Goal: Task Accomplishment & Management: Complete application form

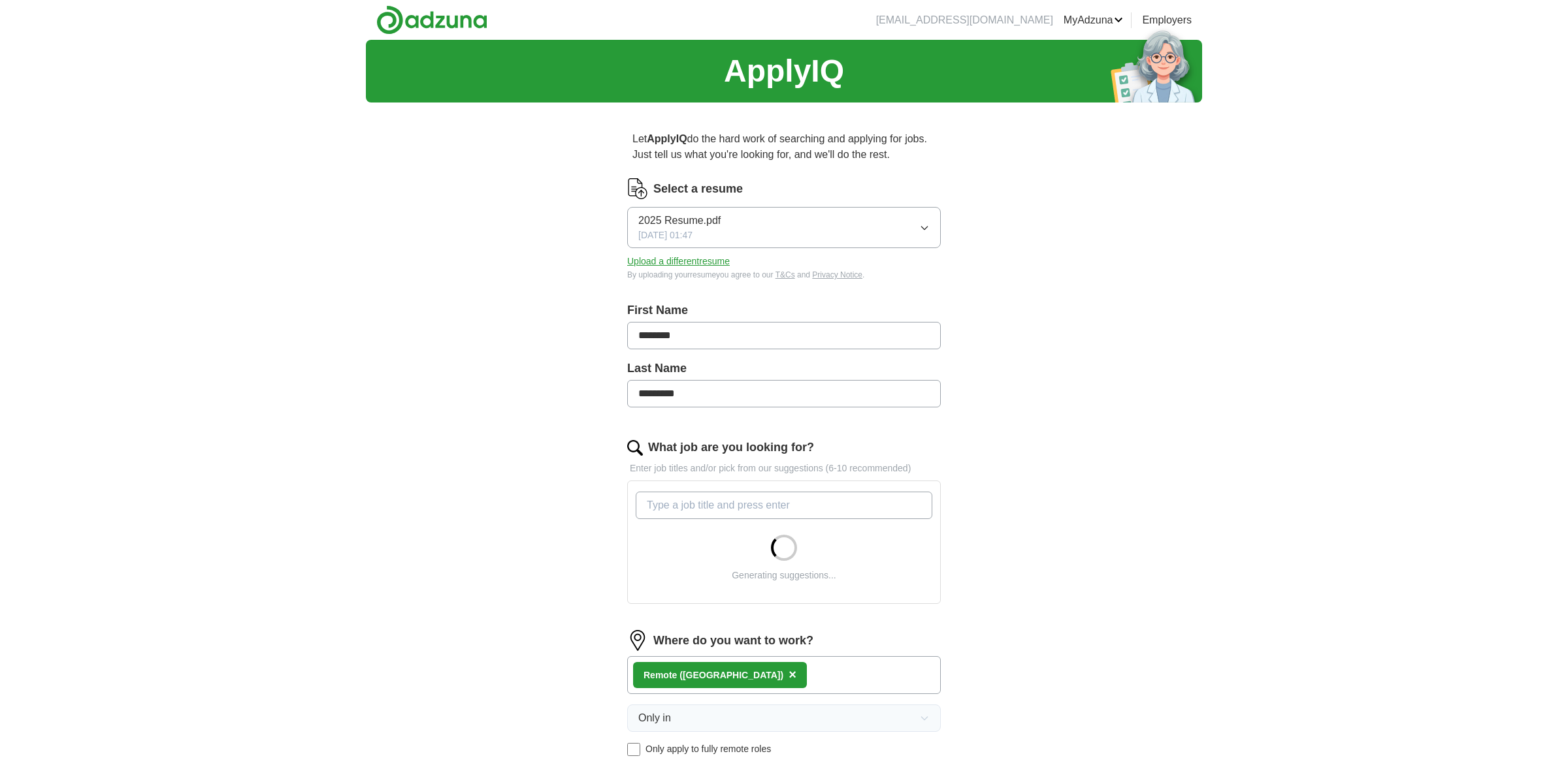
drag, startPoint x: 0, startPoint y: 0, endPoint x: 698, endPoint y: 257, distance: 743.8
click at [702, 259] on button "Upload a different resume" at bounding box center [679, 262] width 102 height 14
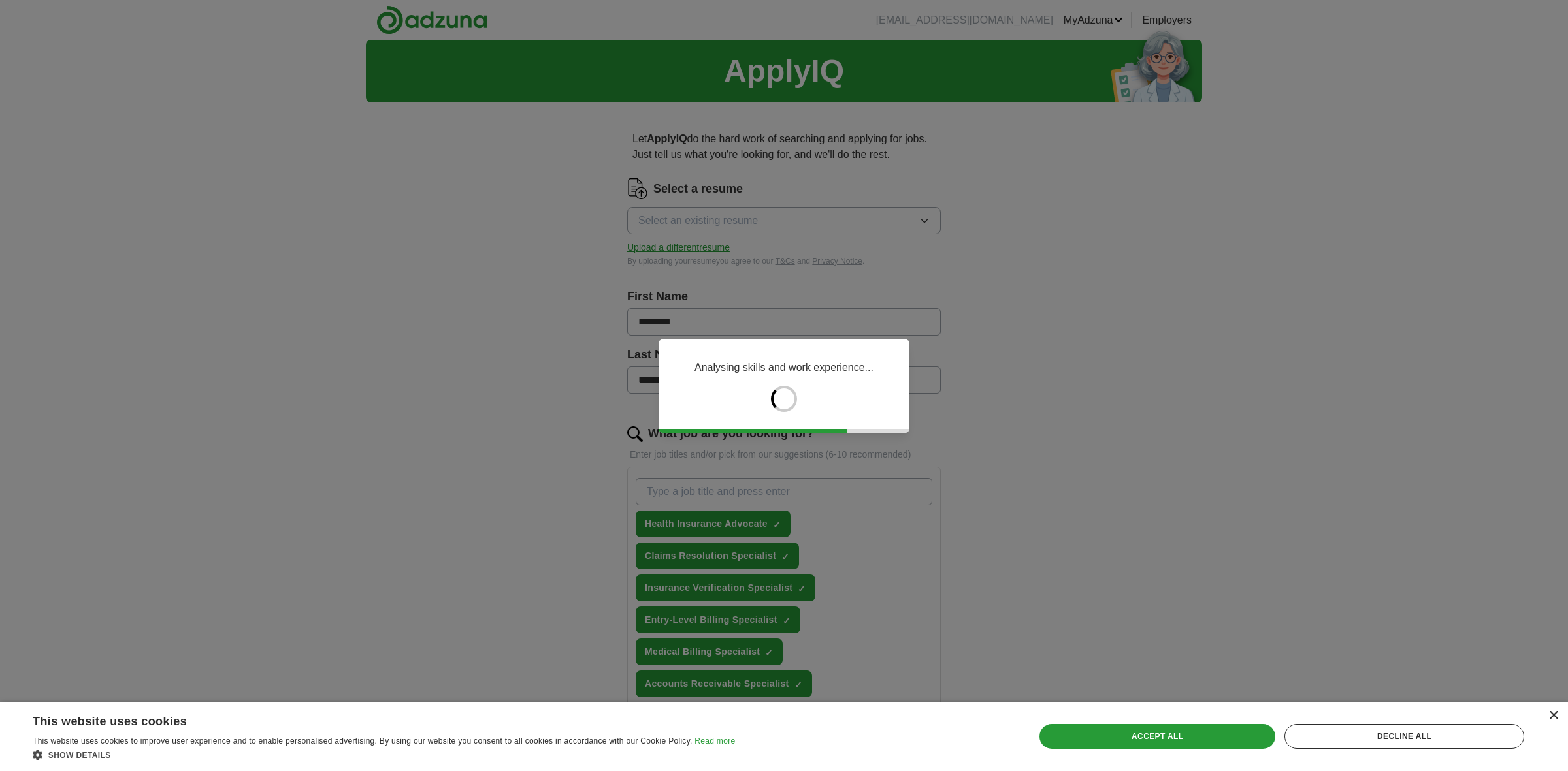
click at [1553, 713] on div "×" at bounding box center [1553, 716] width 10 height 10
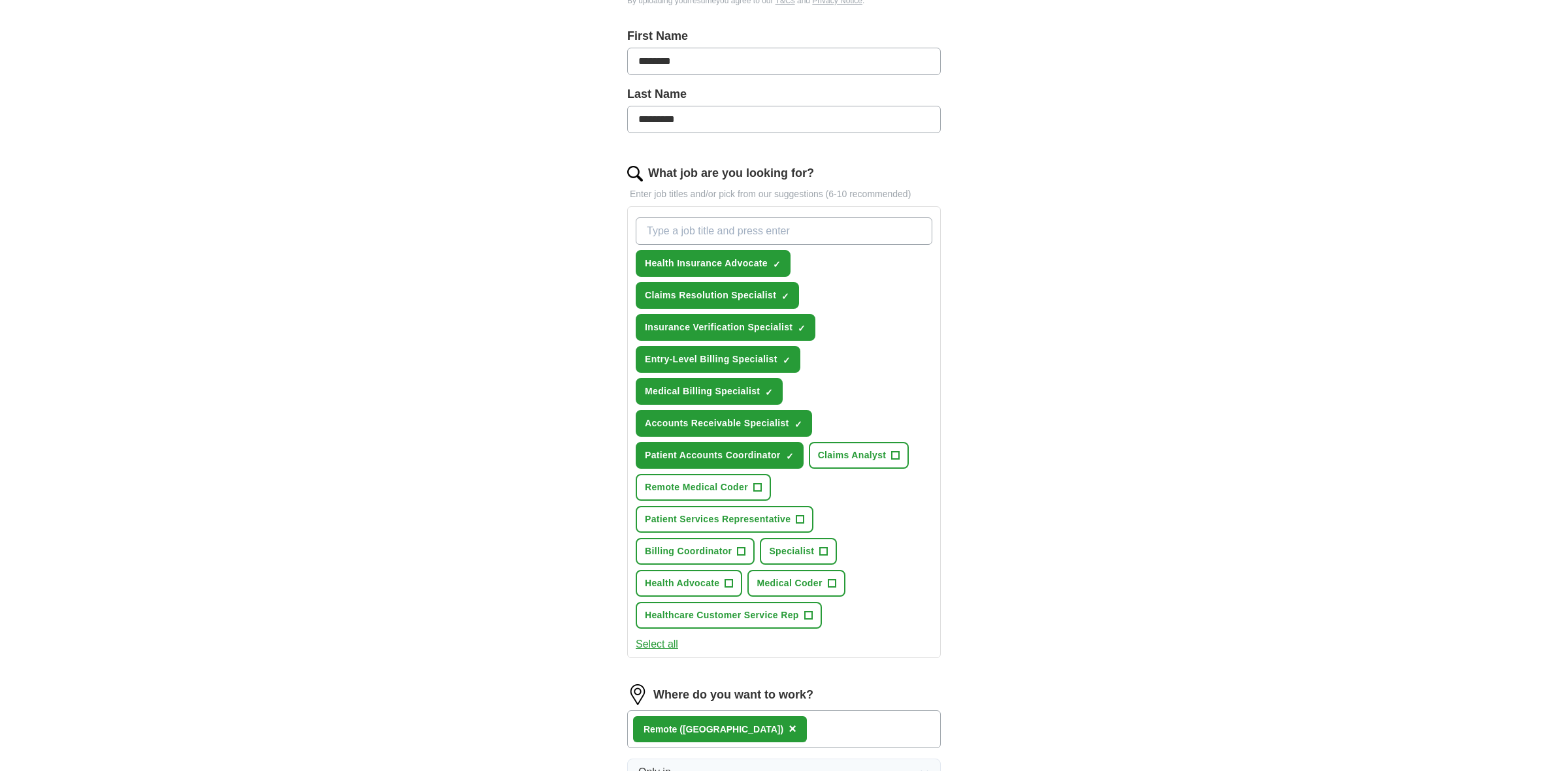
scroll to position [292, 0]
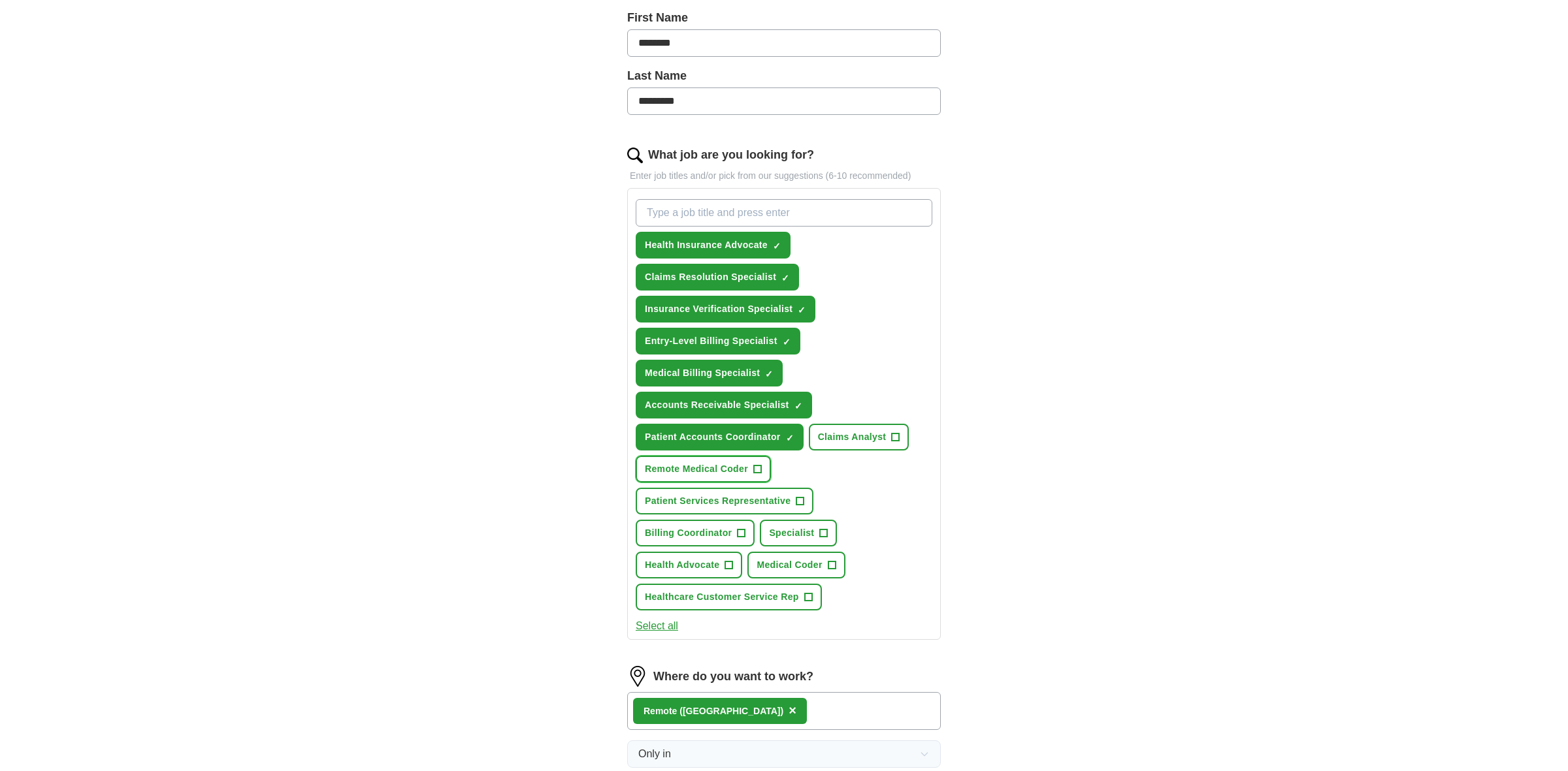
click at [725, 473] on button "Remote Medical Coder +" at bounding box center [702, 469] width 135 height 27
click at [775, 504] on button "Patient Services Representative +" at bounding box center [724, 500] width 177 height 27
click at [710, 531] on span "Billing Coordinator" at bounding box center [688, 534] width 87 height 14
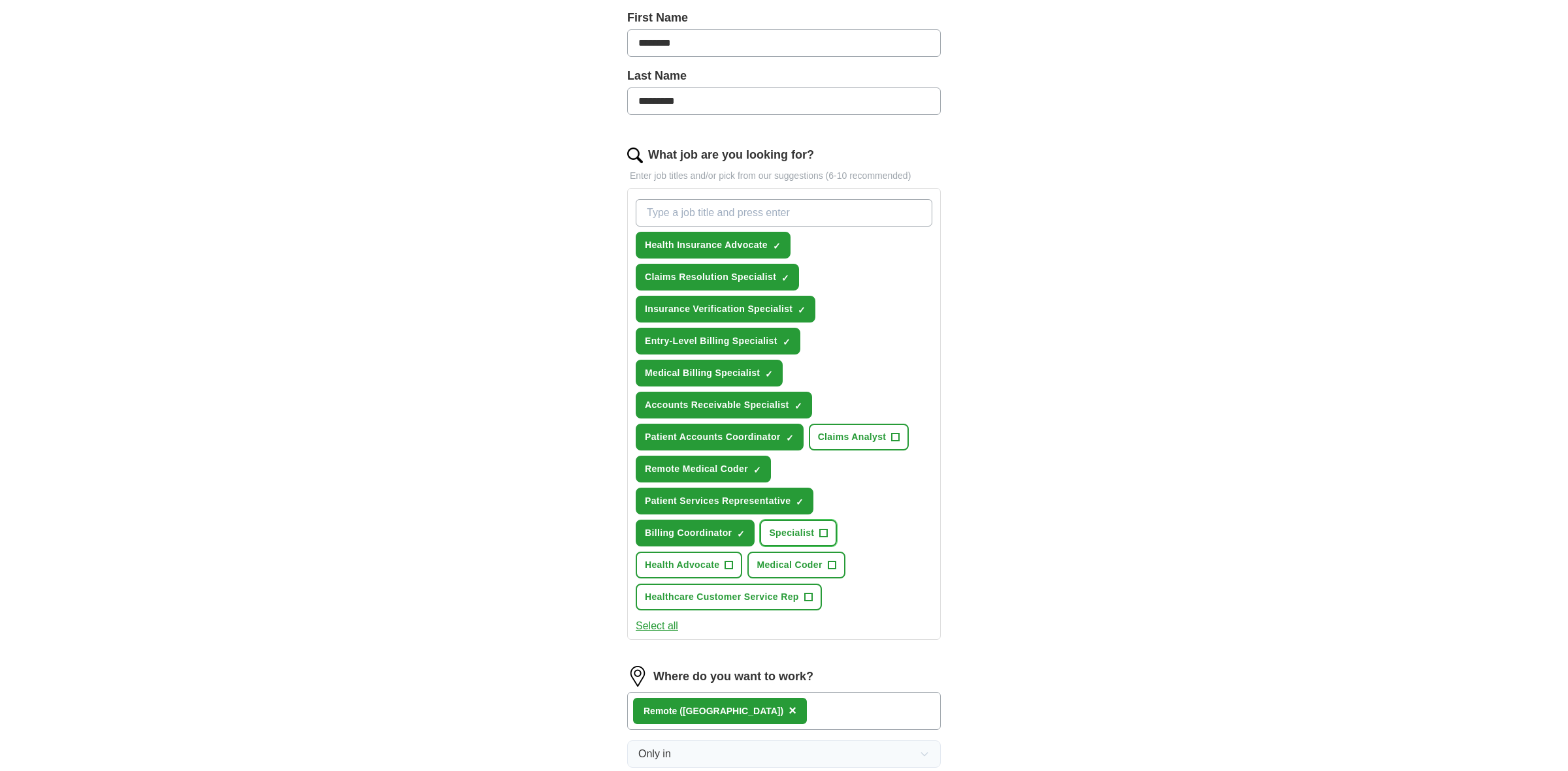
click at [786, 527] on span "Specialist" at bounding box center [792, 534] width 45 height 14
drag, startPoint x: 780, startPoint y: 565, endPoint x: 744, endPoint y: 569, distance: 36.2
click at [779, 565] on span "Medical Coder" at bounding box center [789, 565] width 65 height 14
click at [670, 559] on span "Health Advocate" at bounding box center [683, 565] width 75 height 14
click at [715, 596] on span "Healthcare Customer Service Rep" at bounding box center [722, 598] width 155 height 14
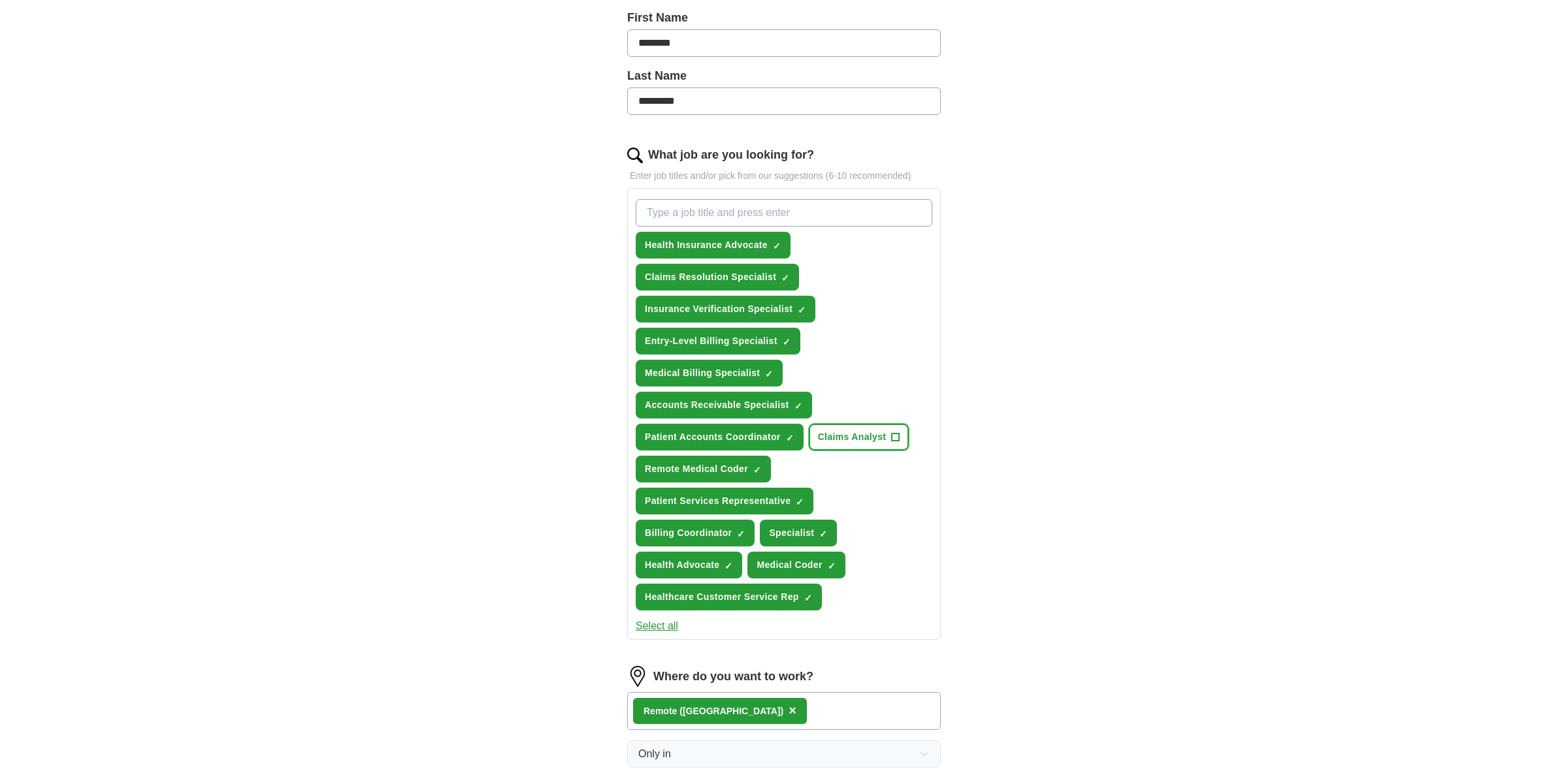
click at [845, 438] on span "Claims Analyst" at bounding box center [852, 437] width 69 height 14
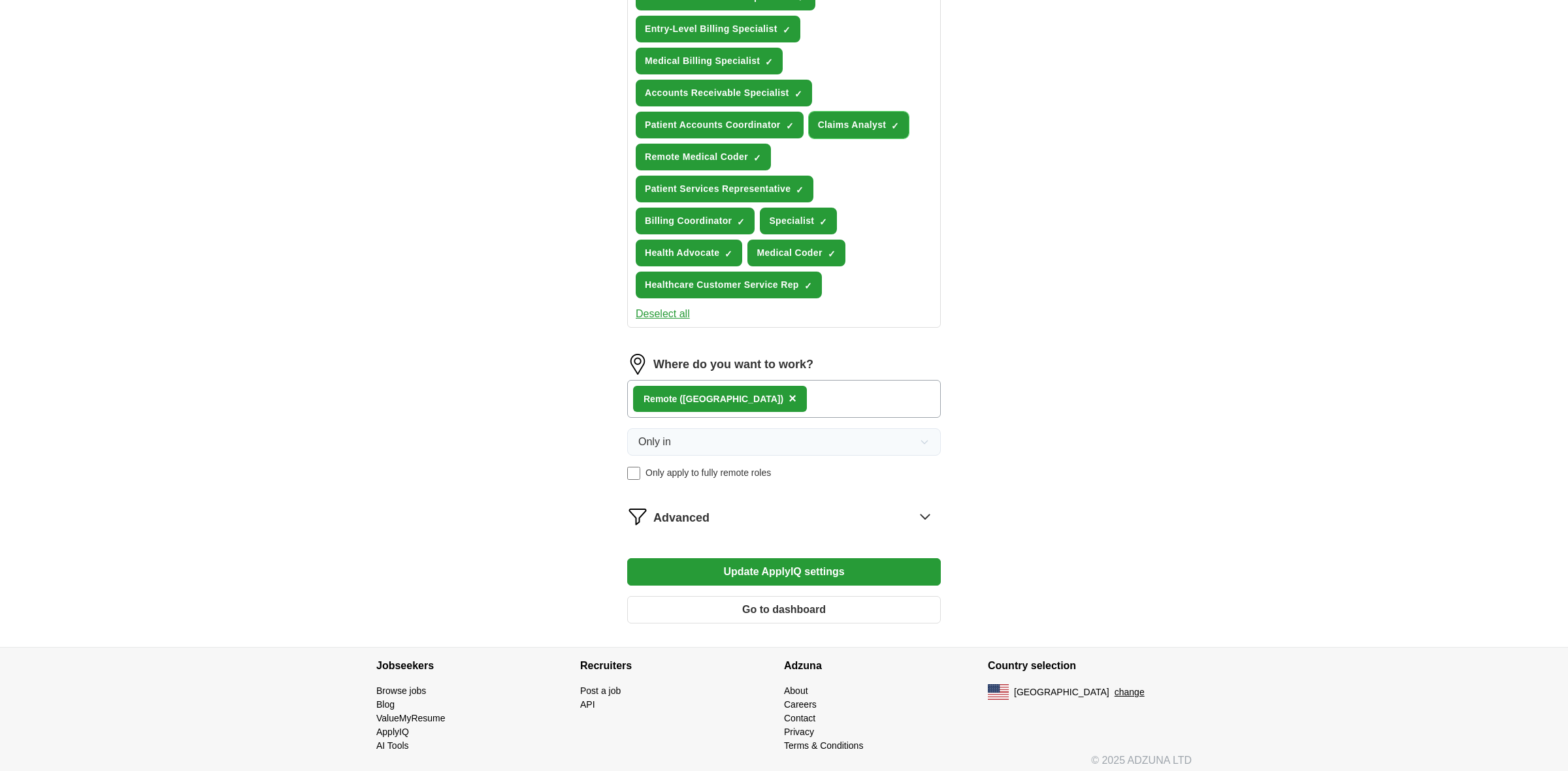
scroll to position [606, 0]
click at [699, 558] on button "Update ApplyIQ settings" at bounding box center [784, 571] width 313 height 28
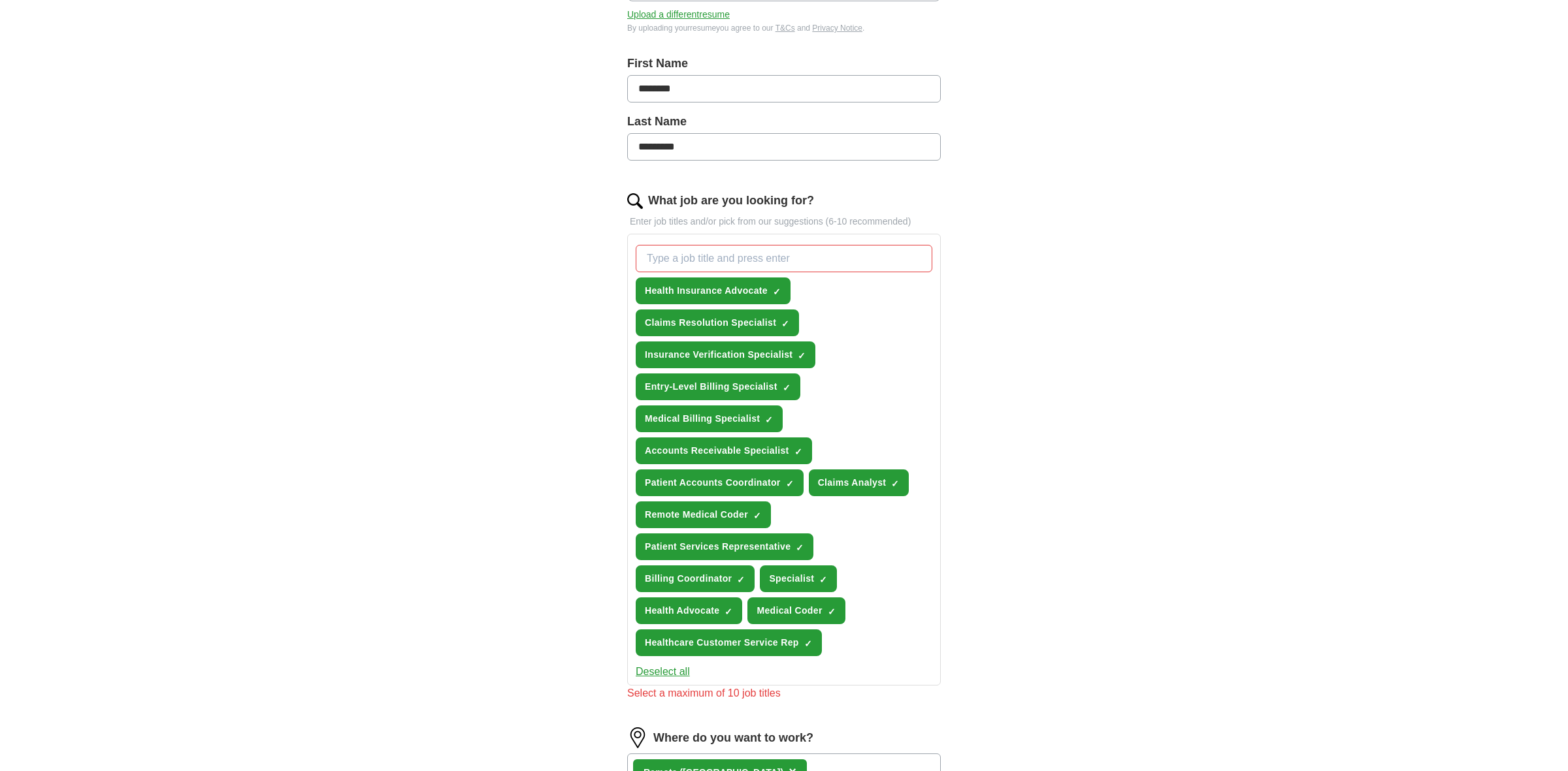
scroll to position [240, 0]
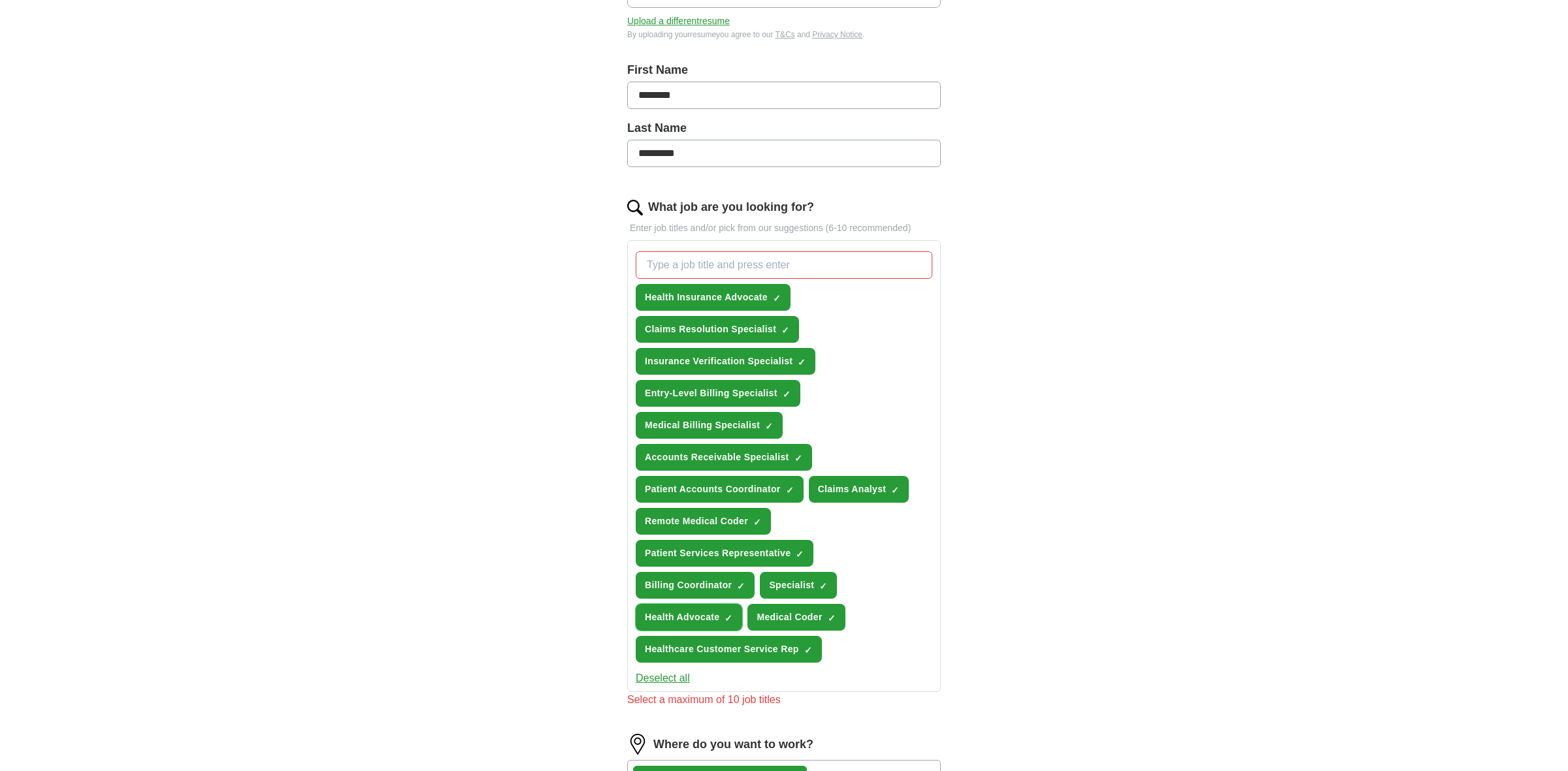
click at [687, 617] on span "Health Advocate" at bounding box center [683, 617] width 75 height 14
click at [795, 579] on span "Specialist" at bounding box center [792, 586] width 45 height 14
click at [693, 323] on span "Claims Resolution Specialist" at bounding box center [710, 330] width 131 height 14
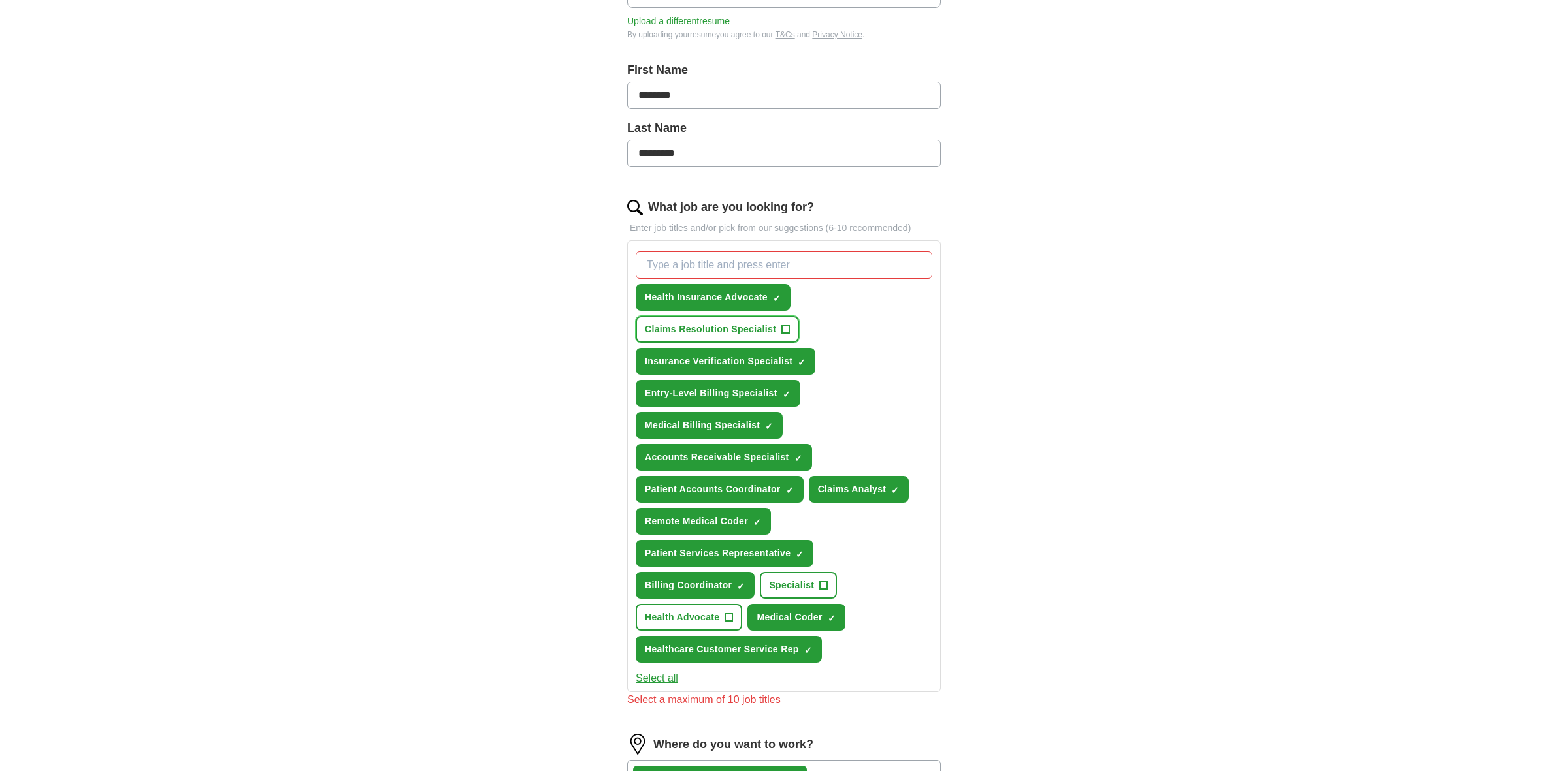
click at [691, 324] on span "Claims Resolution Specialist" at bounding box center [710, 330] width 131 height 14
click at [719, 451] on span "Accounts Receivable Specialist" at bounding box center [717, 458] width 145 height 14
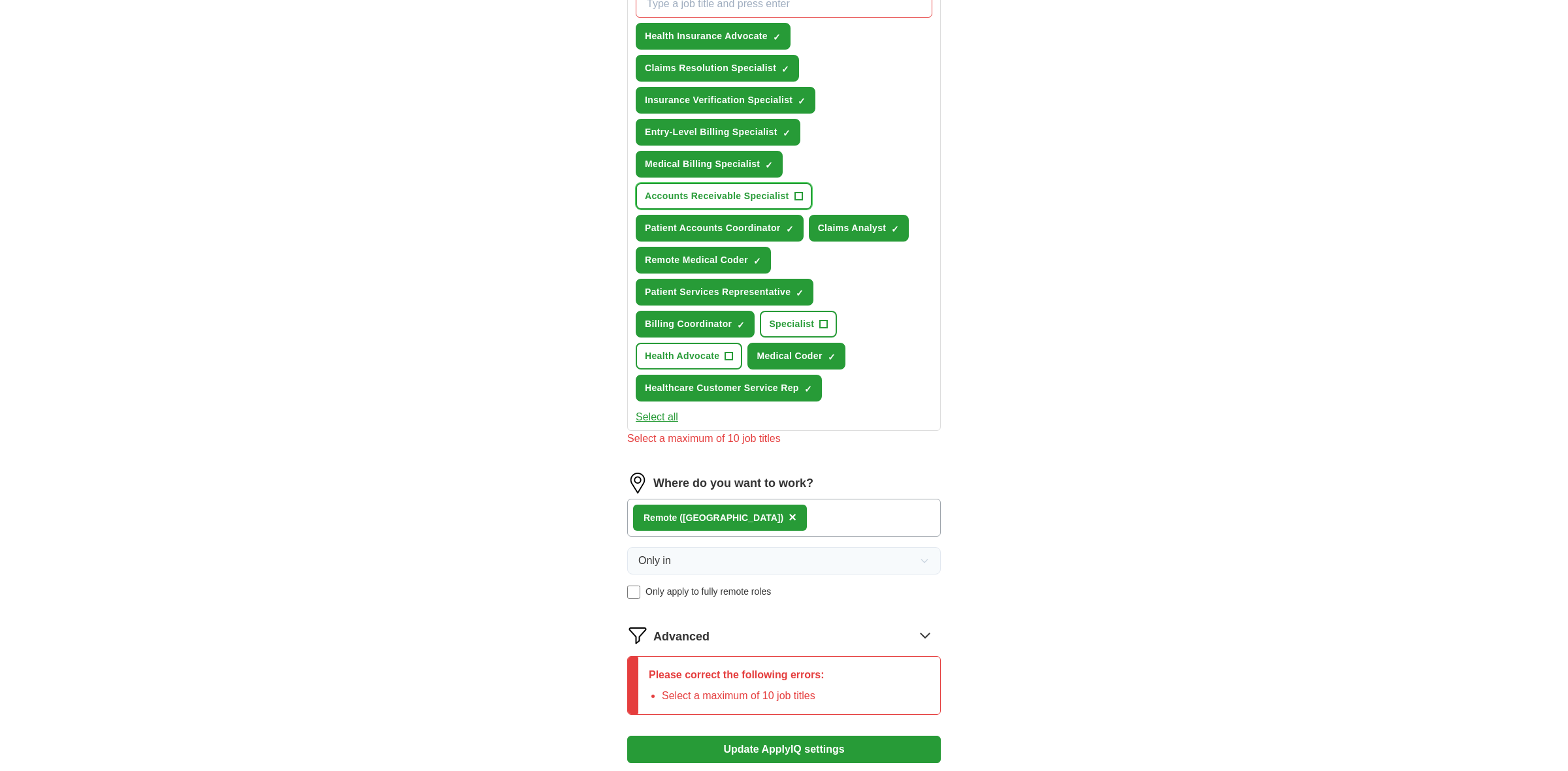
scroll to position [511, 0]
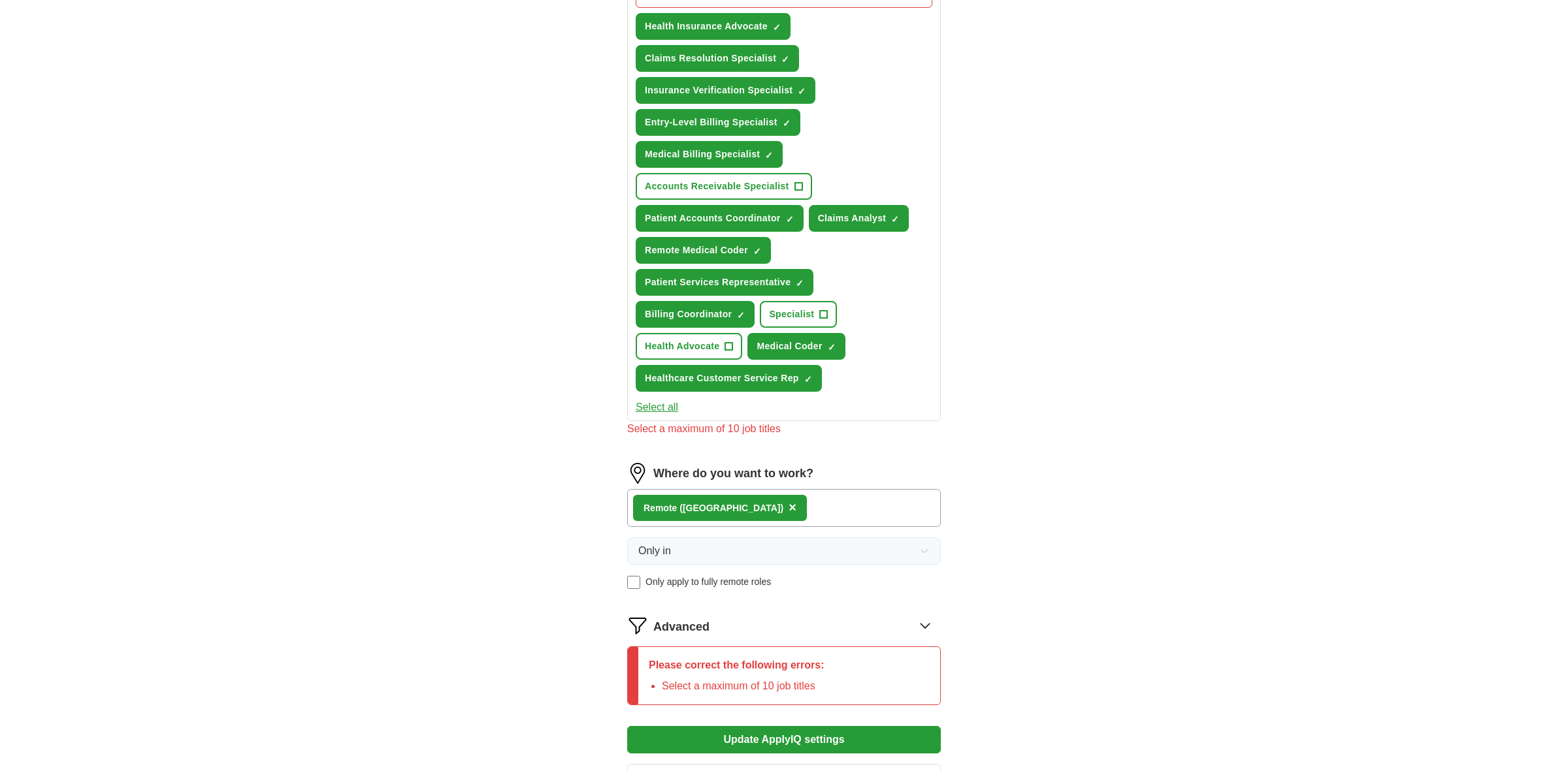
click at [769, 731] on button "Update ApplyIQ settings" at bounding box center [784, 740] width 313 height 28
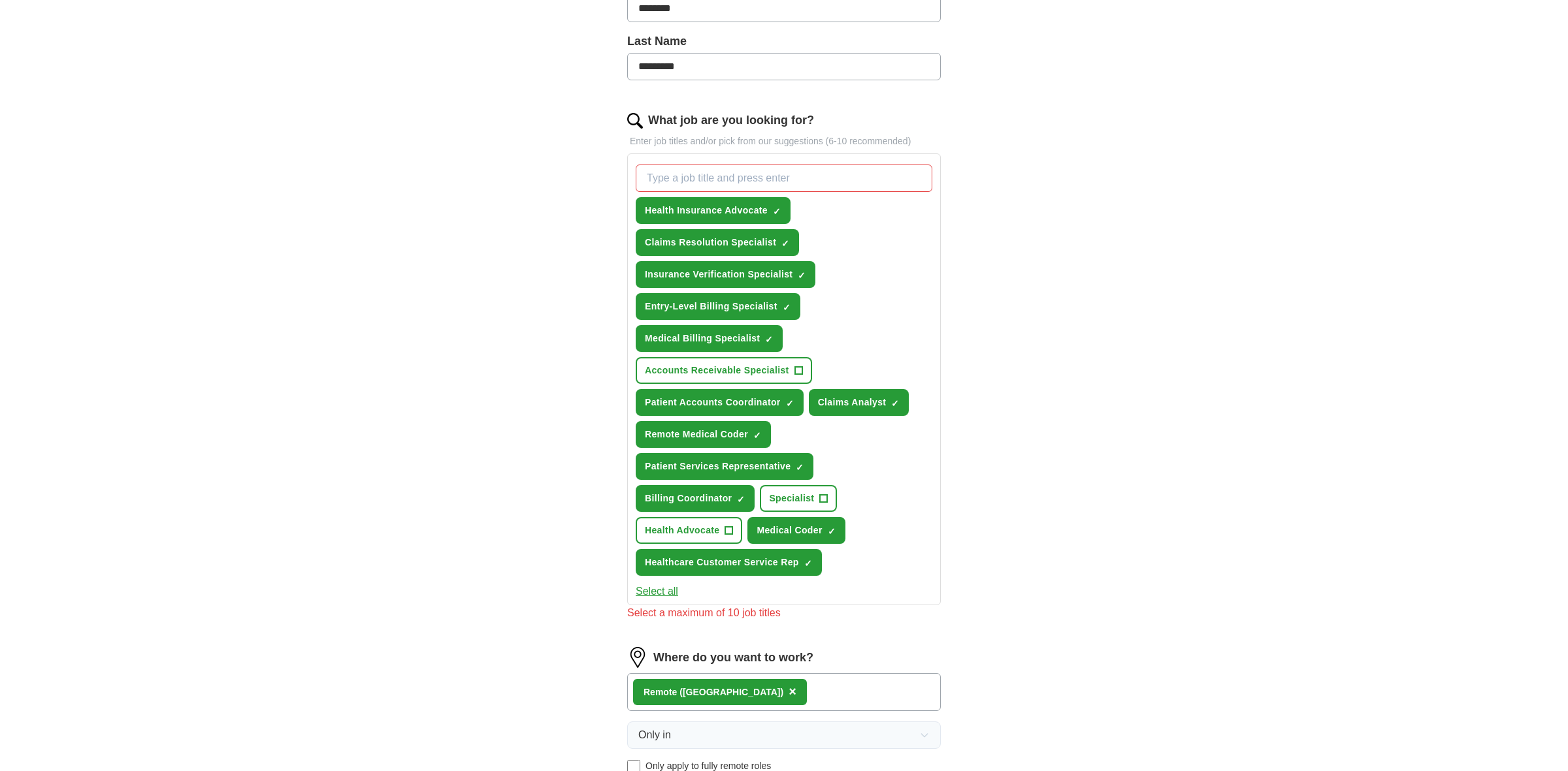
scroll to position [313, 0]
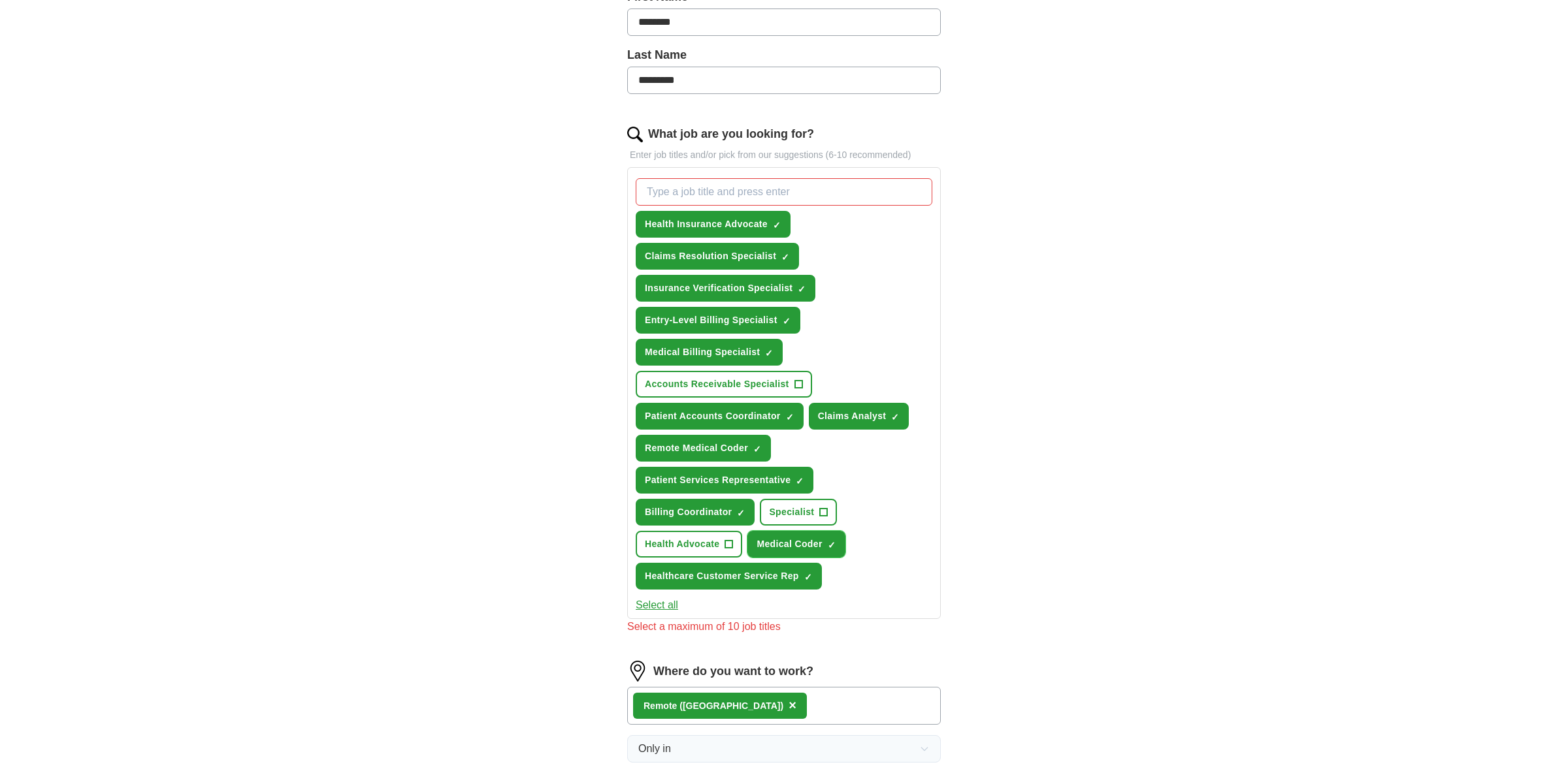
click at [787, 542] on span "Medical Coder" at bounding box center [789, 545] width 65 height 14
click at [669, 474] on span "Patient Services Representative" at bounding box center [718, 481] width 146 height 14
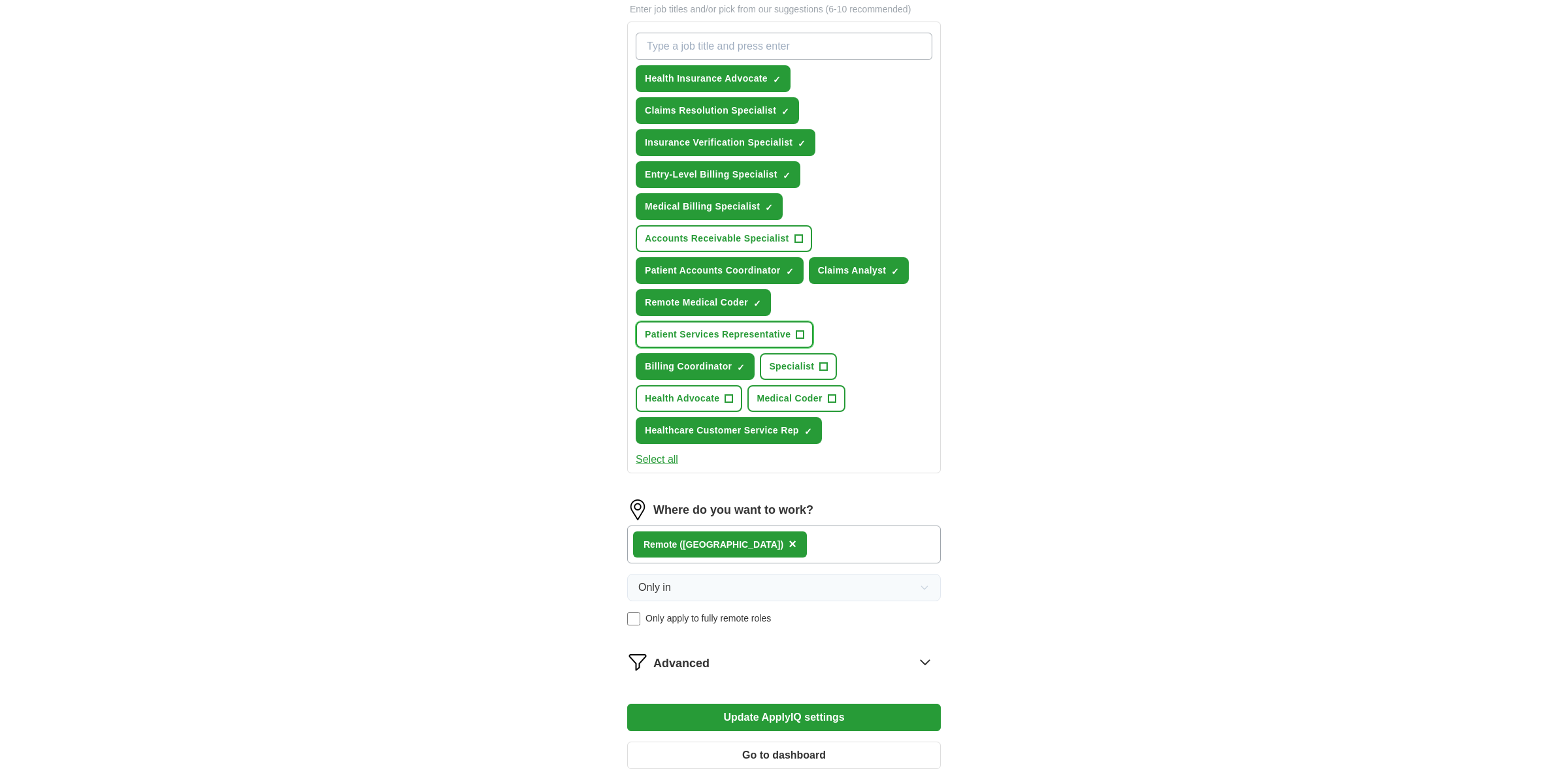
scroll to position [460, 0]
click at [768, 711] on button "Update ApplyIQ settings" at bounding box center [784, 717] width 313 height 28
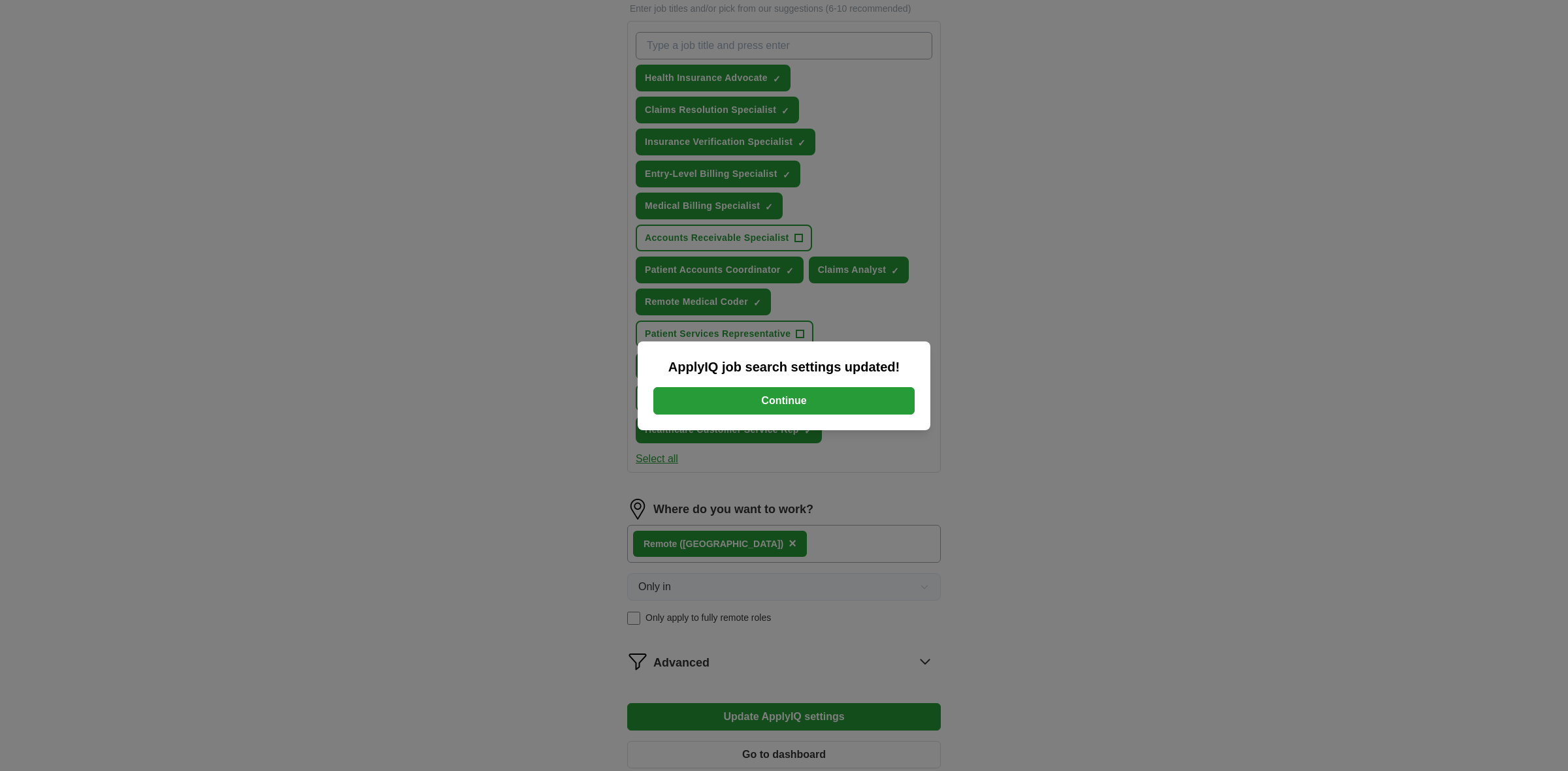
click at [724, 397] on button "Continue" at bounding box center [783, 401] width 261 height 28
